Goal: Transaction & Acquisition: Purchase product/service

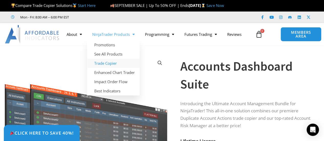
click at [109, 61] on link "Trade Copier" at bounding box center [113, 63] width 52 height 9
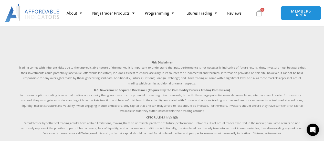
scroll to position [1311, 0]
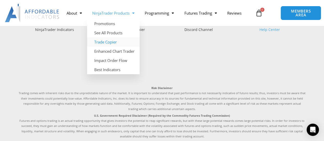
click at [108, 40] on link "Trade Copier" at bounding box center [113, 41] width 52 height 9
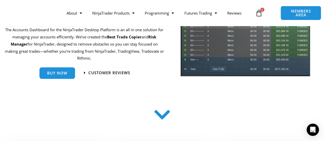
scroll to position [77, 0]
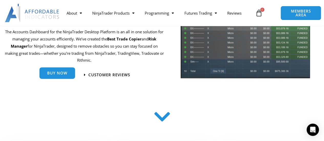
click at [62, 73] on span "Buy Now" at bounding box center [57, 73] width 20 height 4
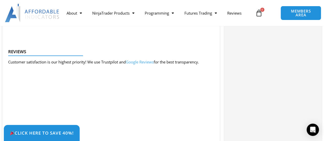
scroll to position [716, 0]
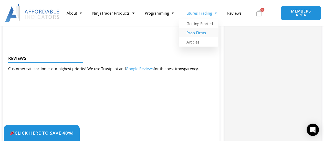
click at [202, 31] on link "Prop Firms" at bounding box center [198, 32] width 39 height 9
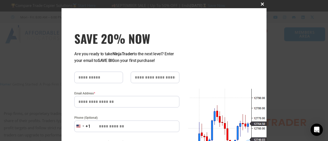
click at [261, 3] on span "SAVE 20% NOW popup" at bounding box center [262, 4] width 8 height 3
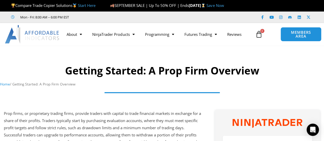
click at [301, 62] on div at bounding box center [162, 69] width 324 height 43
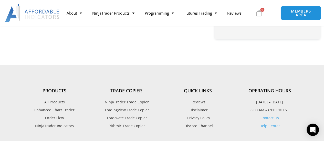
scroll to position [409, 0]
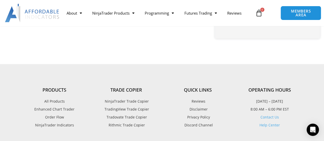
click at [142, 112] on span "TradingView Trade Copier" at bounding box center [126, 109] width 46 height 7
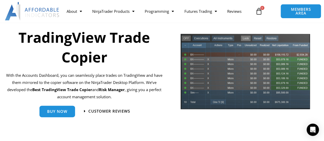
scroll to position [77, 0]
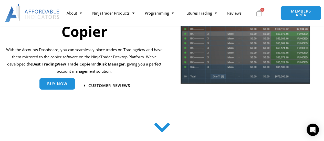
click at [65, 85] on span "Buy Now" at bounding box center [57, 84] width 20 height 4
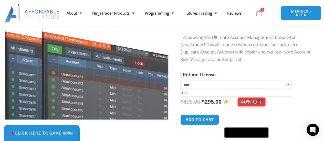
scroll to position [77, 0]
